Goal: Task Accomplishment & Management: Use online tool/utility

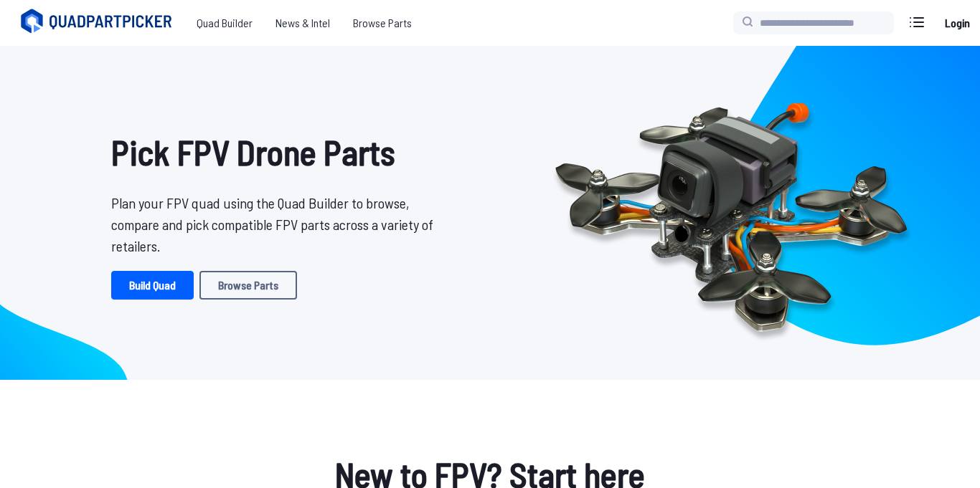
click at [947, 14] on link "Login" at bounding box center [956, 23] width 34 height 29
click at [174, 290] on link "Build Quad" at bounding box center [152, 285] width 82 height 29
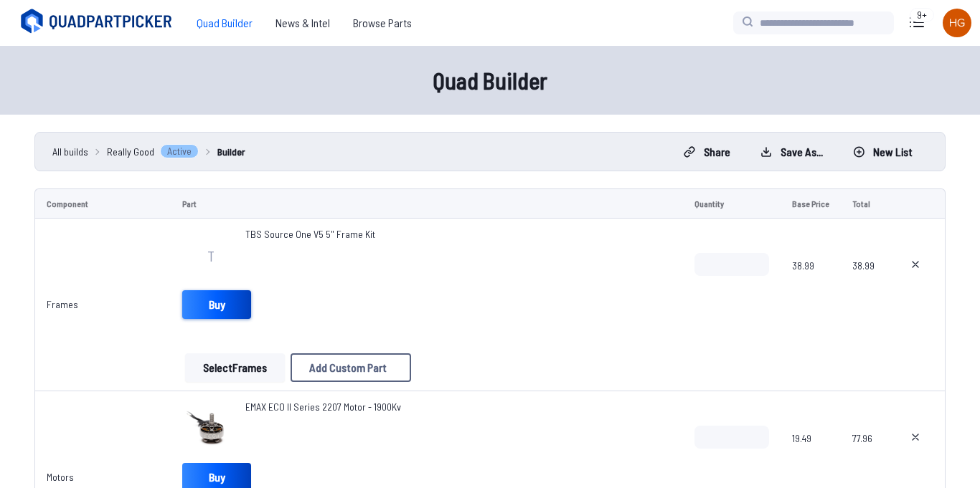
click at [224, 307] on link "Buy" at bounding box center [216, 304] width 69 height 29
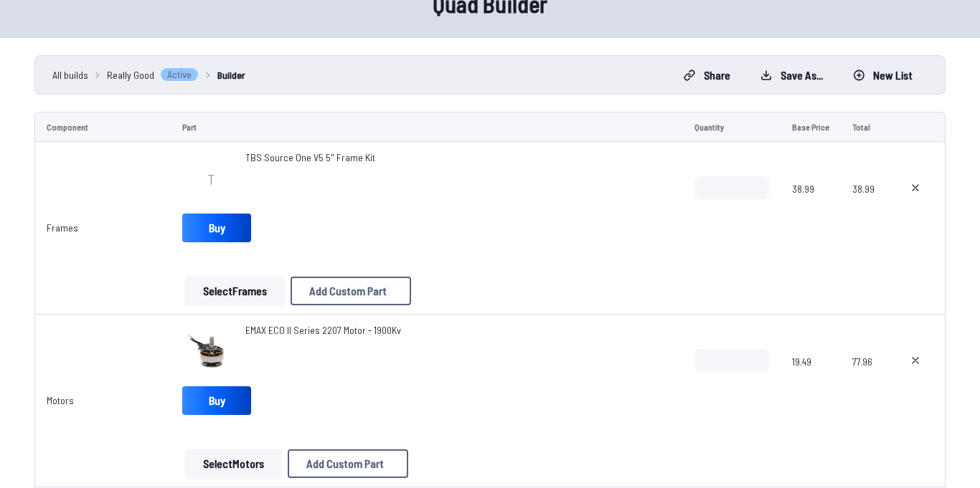
scroll to position [95, 0]
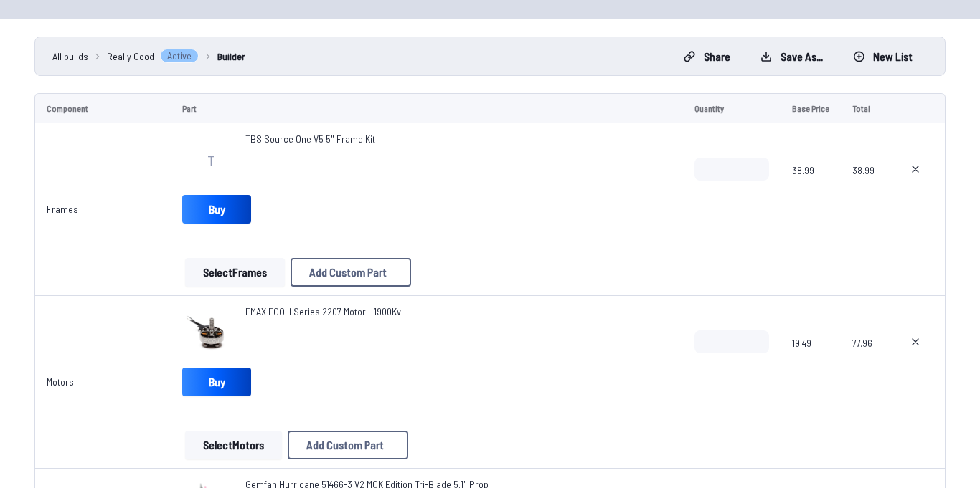
click at [283, 313] on span "EMAX ECO II Series 2207 Motor - 1900Kv" at bounding box center [323, 311] width 156 height 12
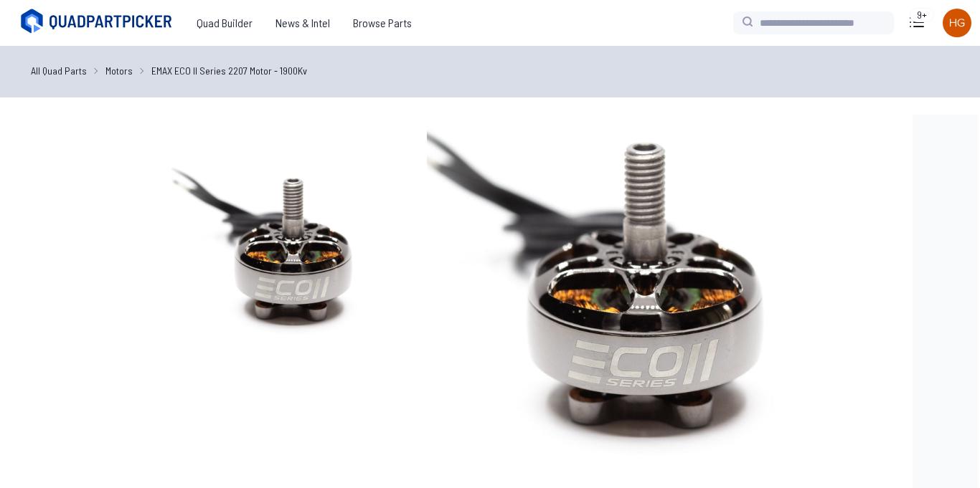
click at [283, 313] on img at bounding box center [288, 252] width 275 height 275
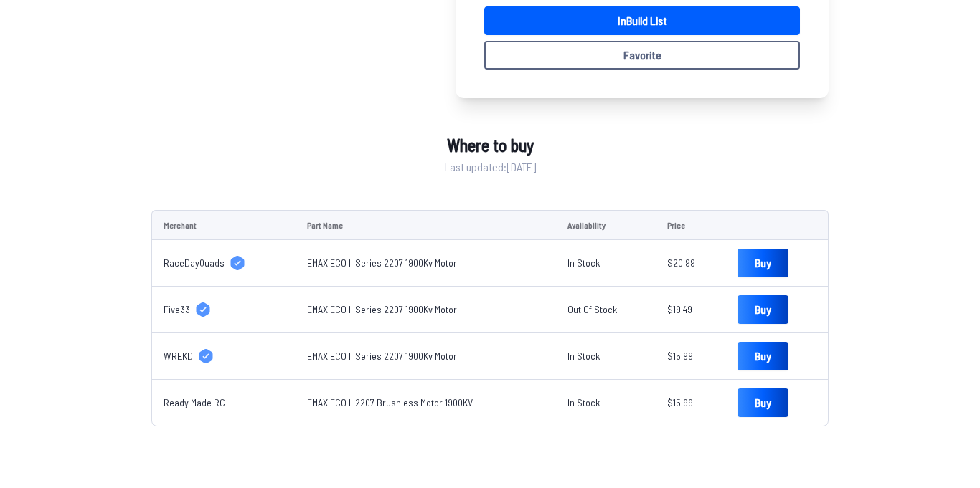
scroll to position [450, 0]
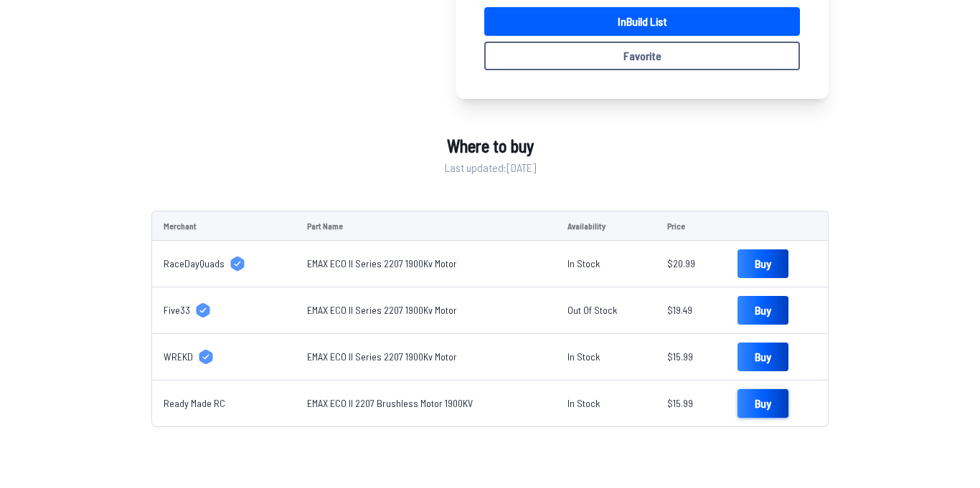
click at [755, 402] on link "Buy" at bounding box center [762, 403] width 51 height 29
click at [774, 360] on link "Buy" at bounding box center [762, 357] width 51 height 29
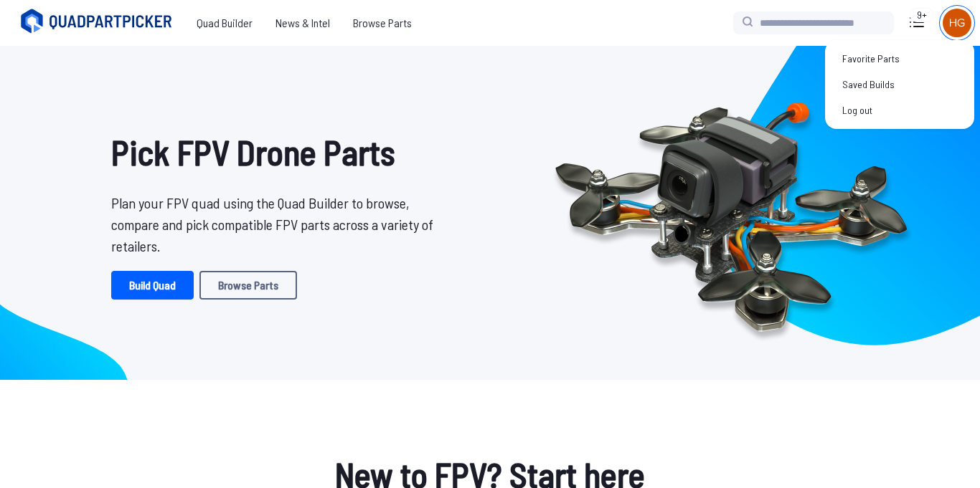
click at [970, 29] on div at bounding box center [956, 23] width 34 height 34
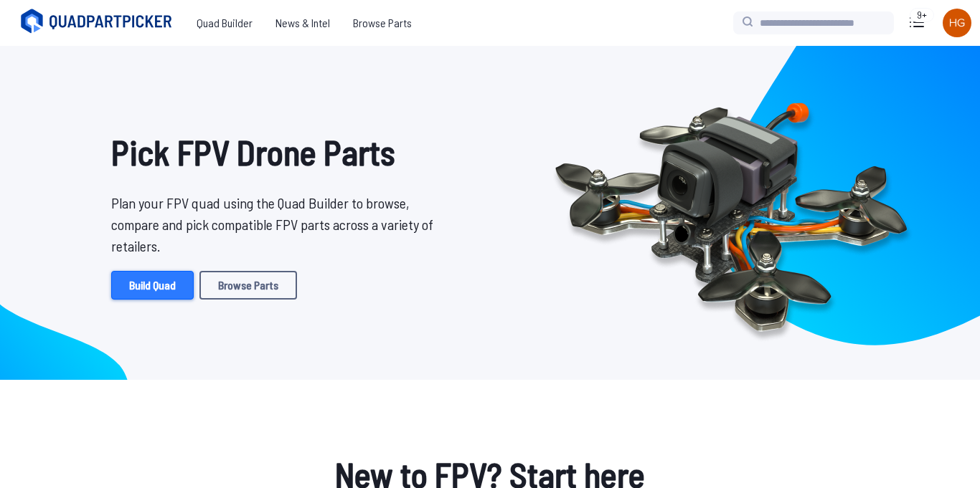
click at [143, 296] on link "Build Quad" at bounding box center [152, 285] width 82 height 29
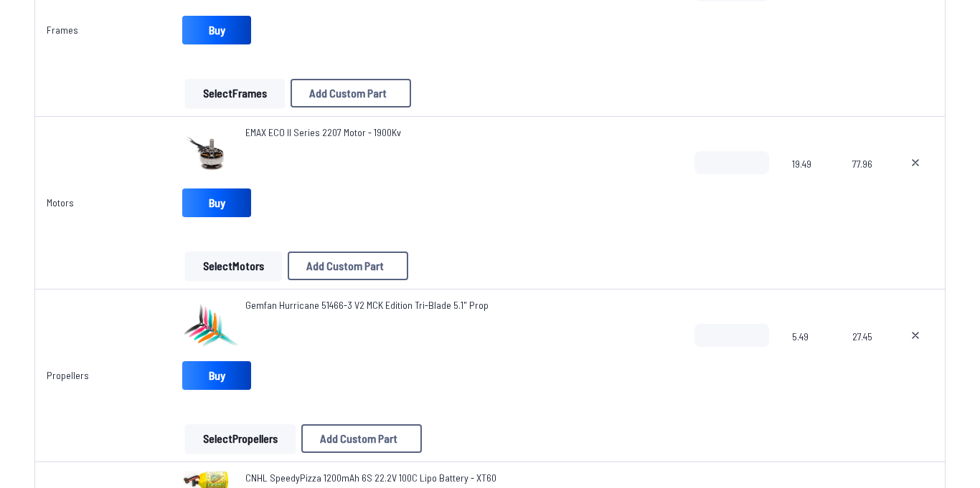
scroll to position [276, 0]
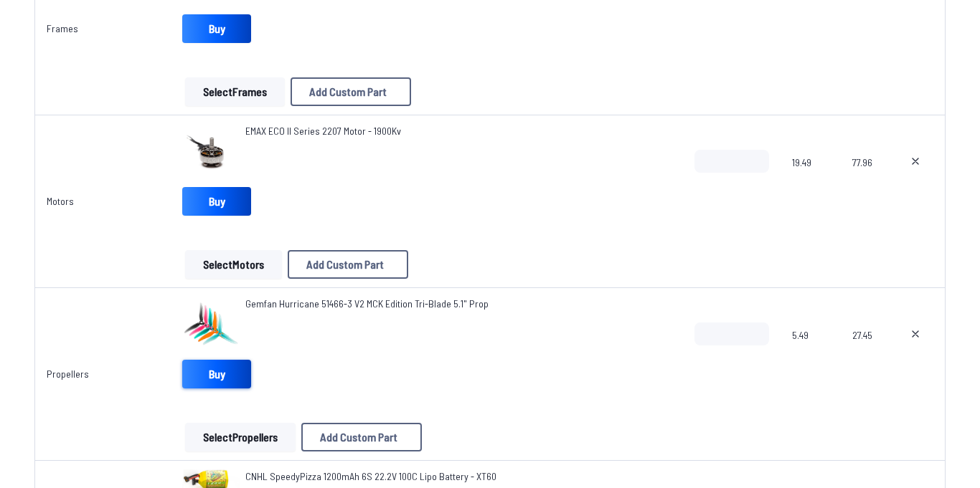
click at [200, 379] on link "Buy" at bounding box center [216, 374] width 69 height 29
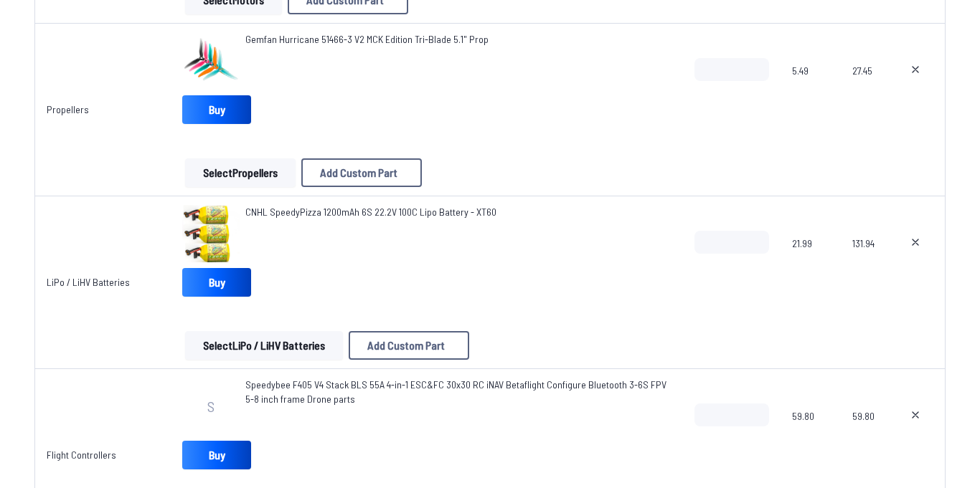
scroll to position [584, 0]
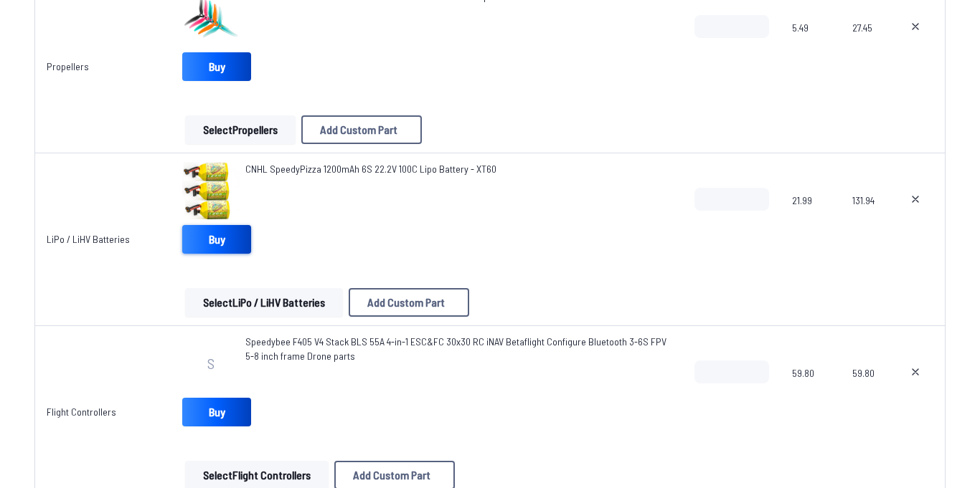
click at [227, 236] on link "Buy" at bounding box center [216, 239] width 69 height 29
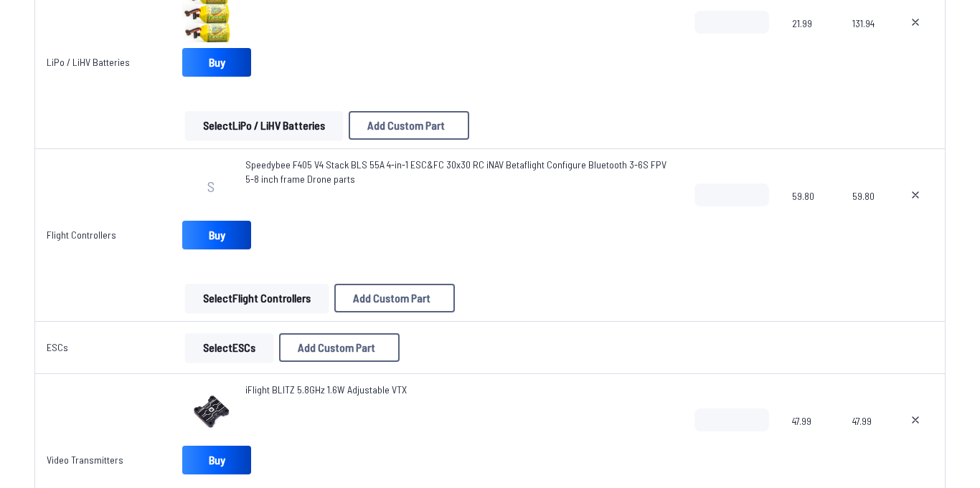
scroll to position [763, 0]
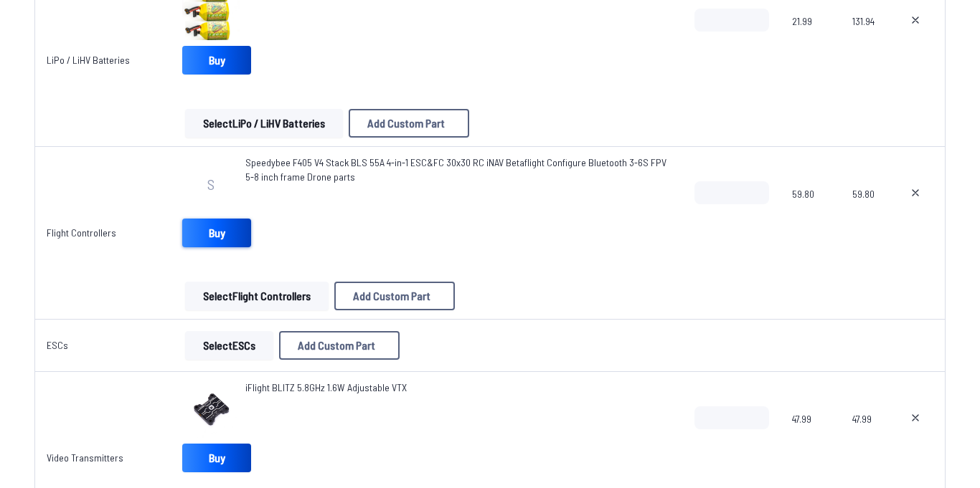
click at [244, 233] on link "Buy" at bounding box center [216, 233] width 69 height 29
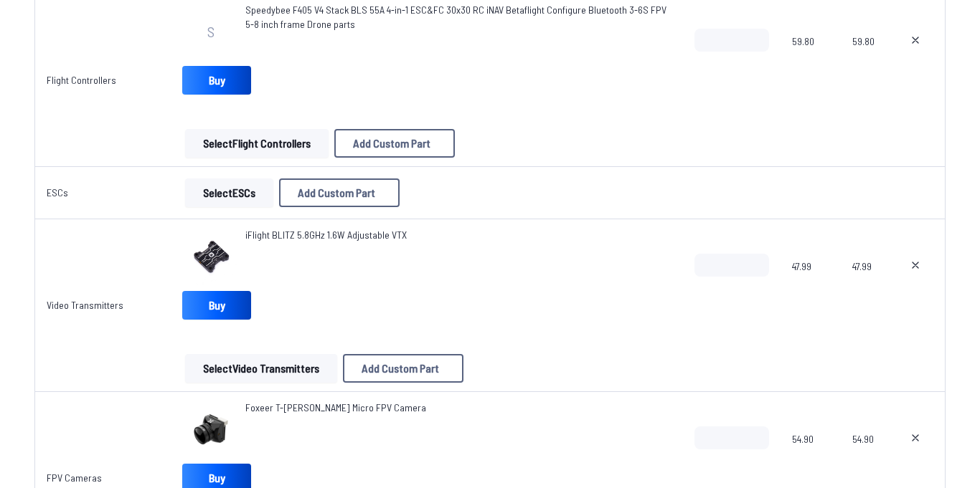
scroll to position [924, 0]
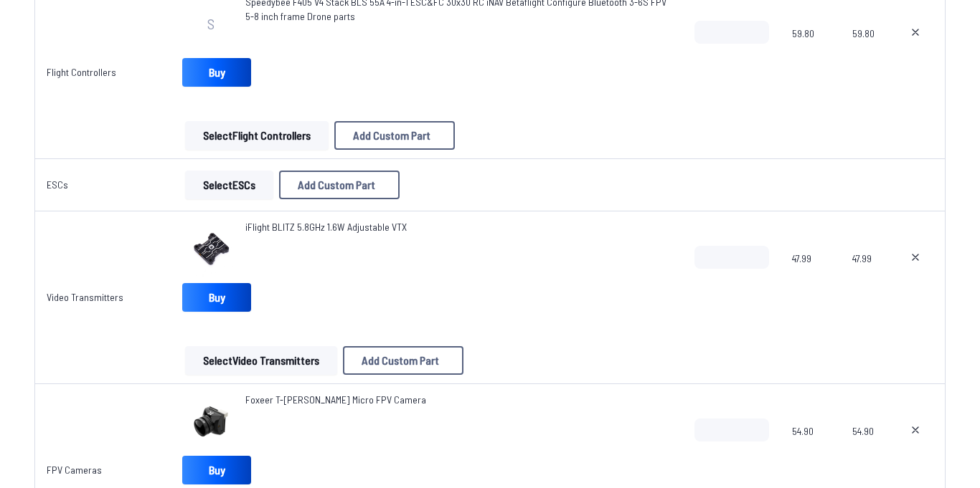
click at [207, 295] on link "Buy" at bounding box center [216, 297] width 69 height 29
click at [334, 232] on span "iFlight BLITZ 5.8GHz 1.6W Adjustable VTX" at bounding box center [325, 227] width 161 height 12
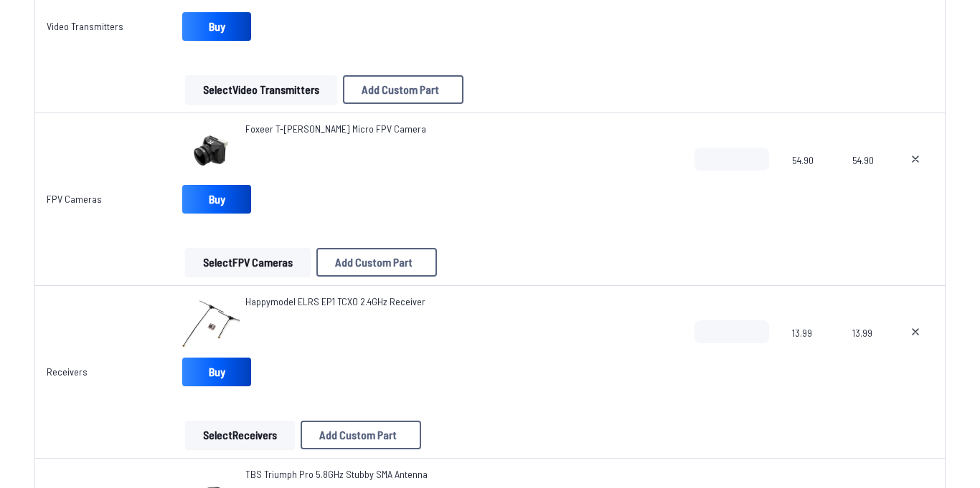
scroll to position [1208, 0]
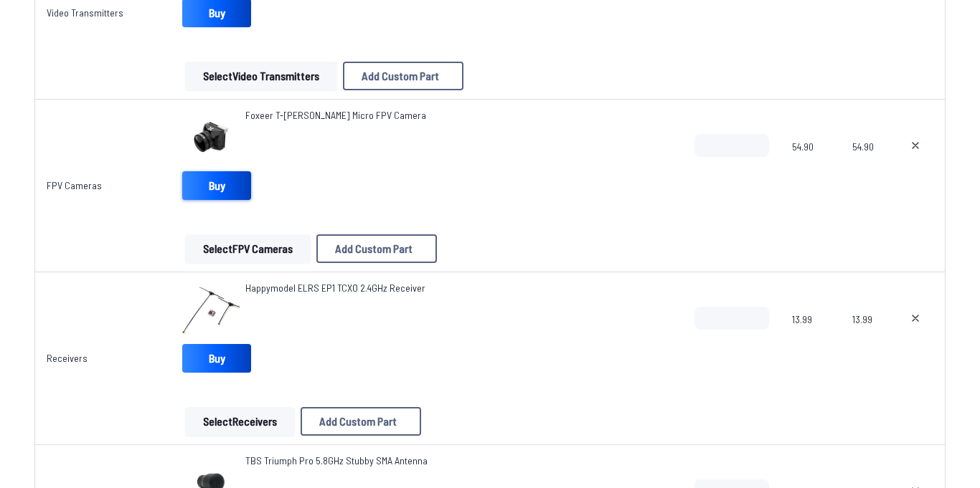
click at [209, 188] on link "Buy" at bounding box center [216, 185] width 69 height 29
click at [320, 120] on span "Foxeer T-[PERSON_NAME] Micro FPV Camera" at bounding box center [335, 115] width 181 height 12
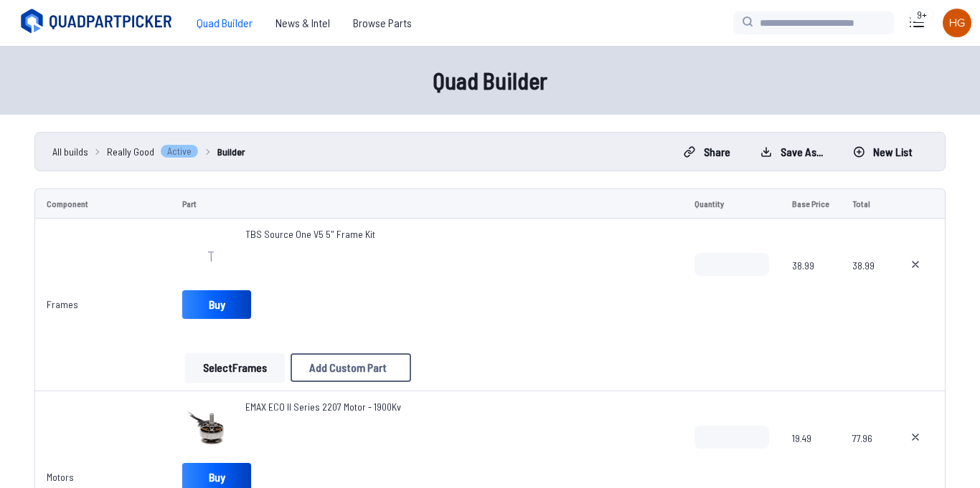
scroll to position [1208, 0]
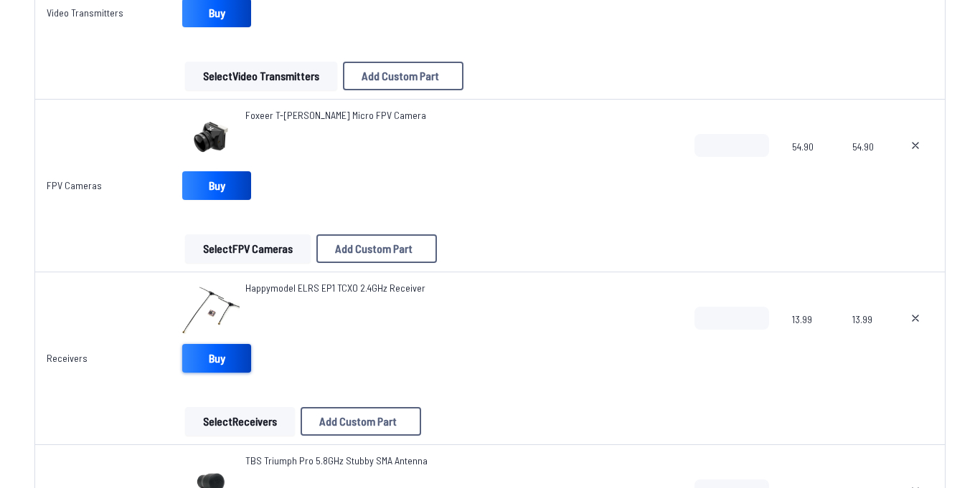
click at [199, 364] on link "Buy" at bounding box center [216, 358] width 69 height 29
click at [314, 289] on span "Happymodel ELRS EP1 TCXO 2.4GHz Receiver" at bounding box center [335, 288] width 180 height 12
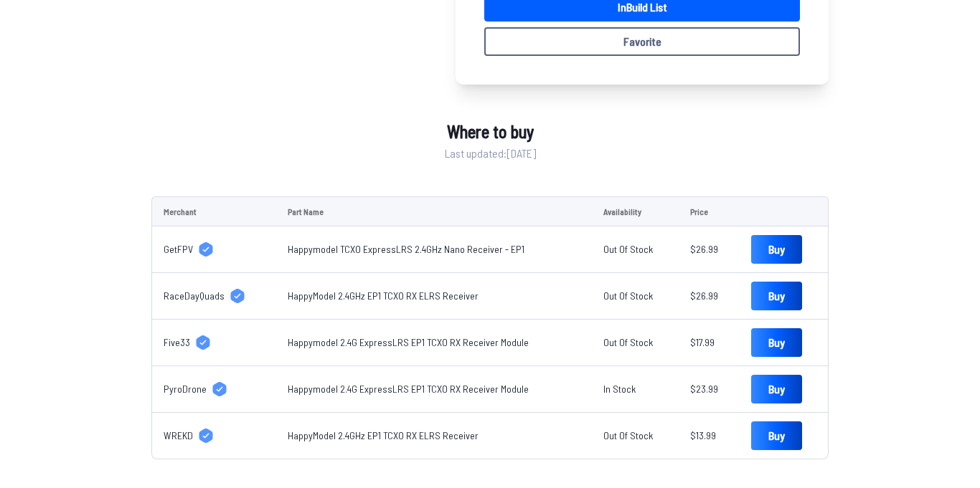
scroll to position [353, 0]
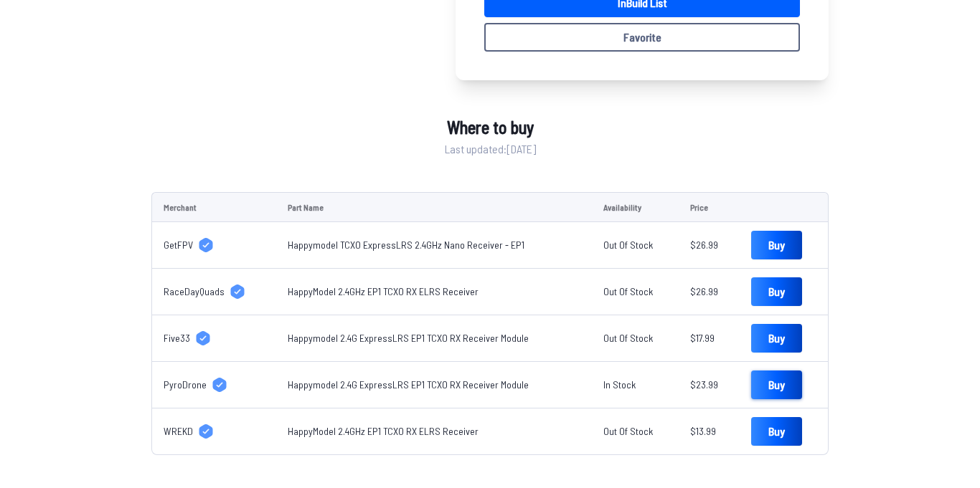
click at [772, 386] on link "Buy" at bounding box center [776, 385] width 51 height 29
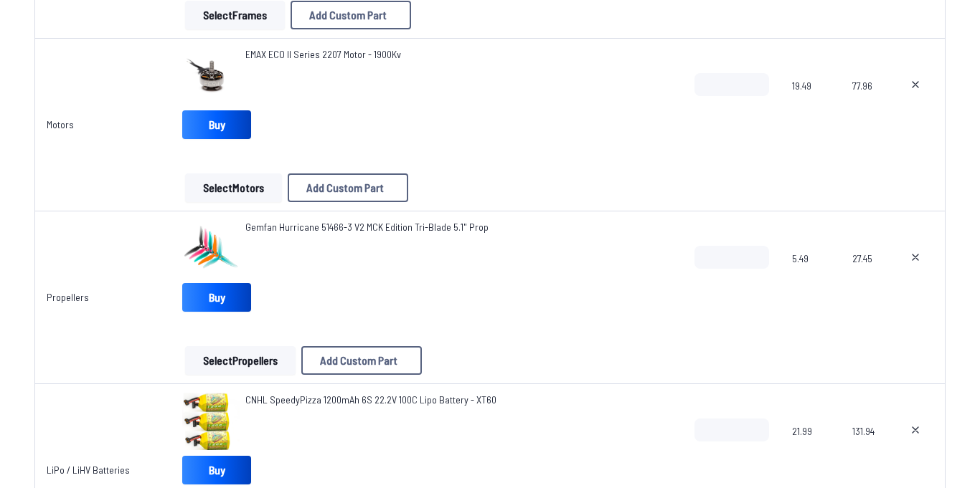
scroll to position [1208, 0]
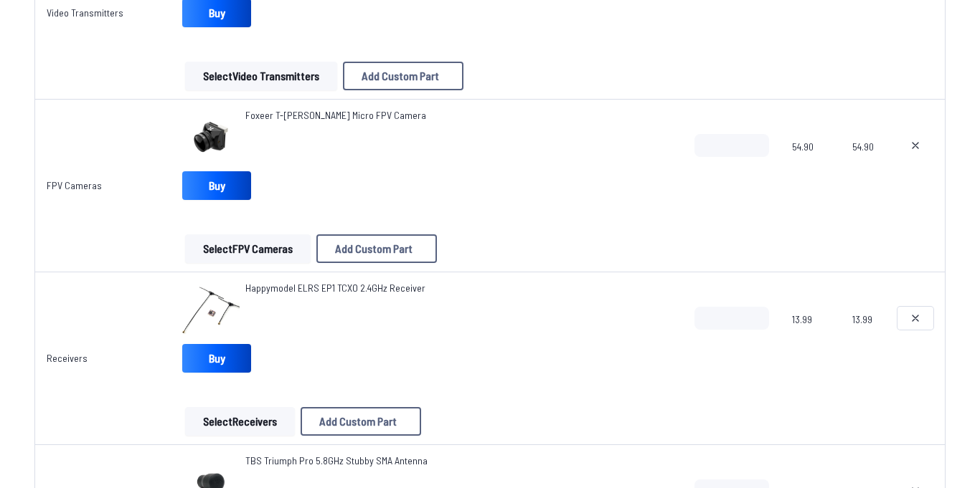
click at [916, 323] on icon at bounding box center [914, 318] width 11 height 11
type textarea "**********"
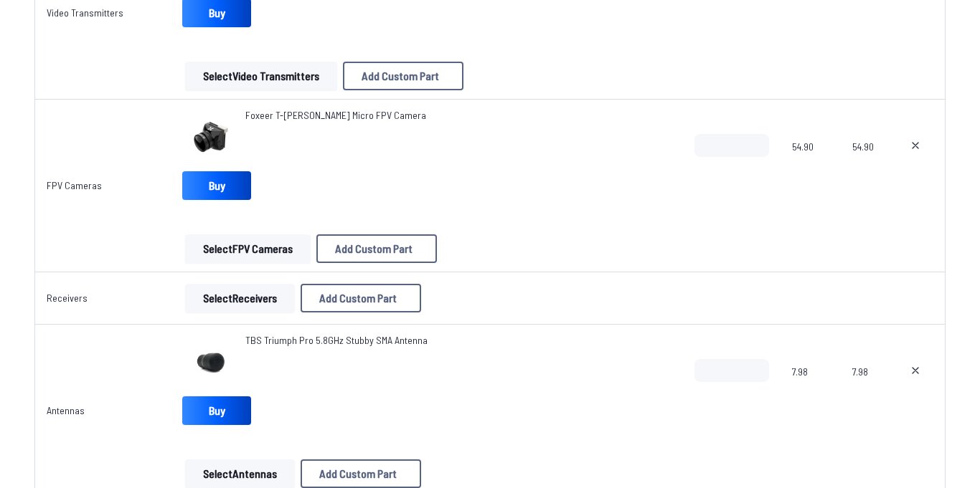
click at [276, 301] on button "Select Receivers" at bounding box center [240, 298] width 110 height 29
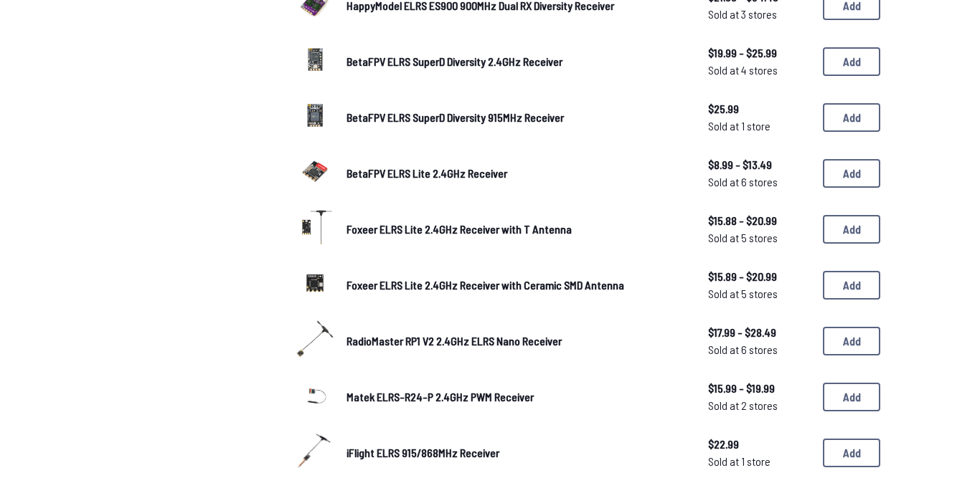
scroll to position [807, 0]
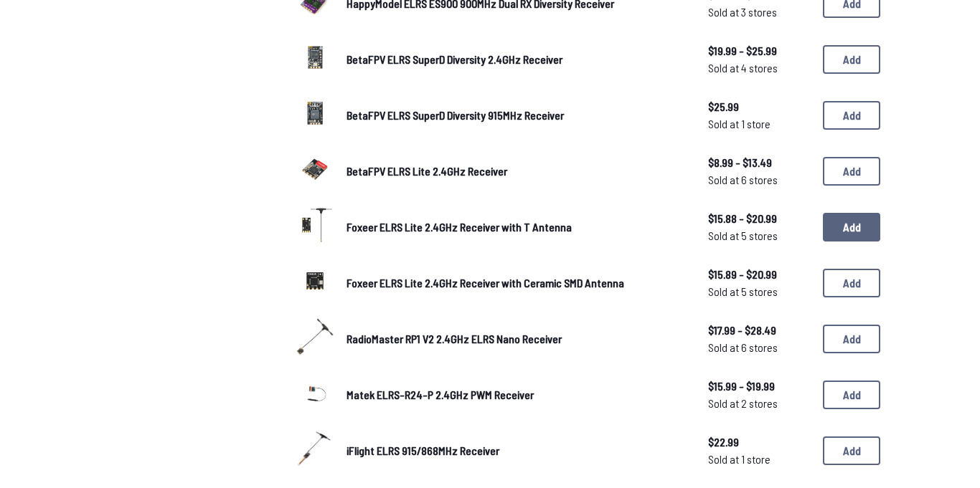
click at [843, 227] on button "Add" at bounding box center [851, 227] width 57 height 29
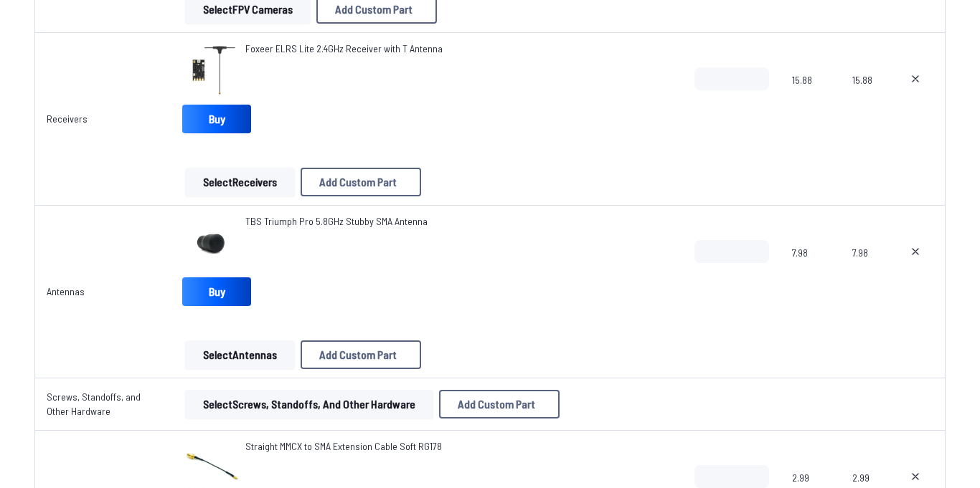
scroll to position [1447, 0]
click at [230, 293] on link "Buy" at bounding box center [216, 292] width 69 height 29
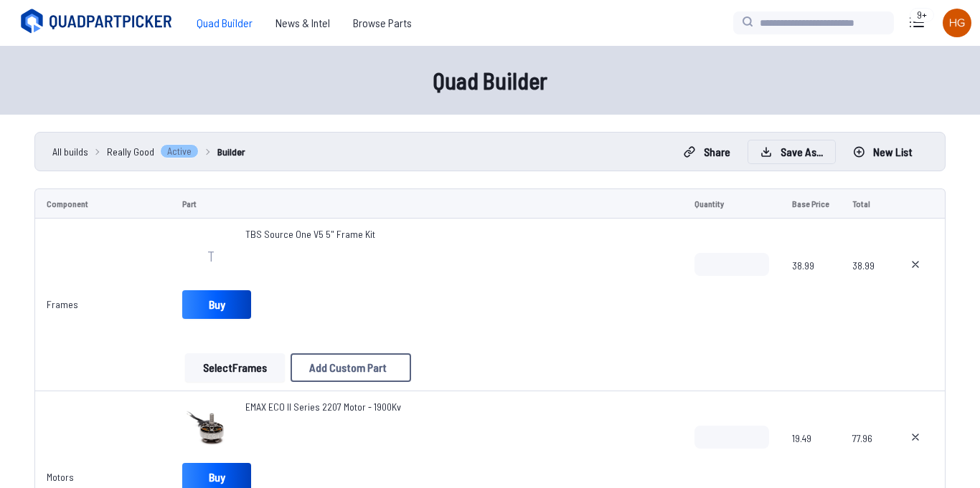
click at [784, 148] on button "Save as..." at bounding box center [791, 152] width 87 height 23
